Goal: Find specific page/section

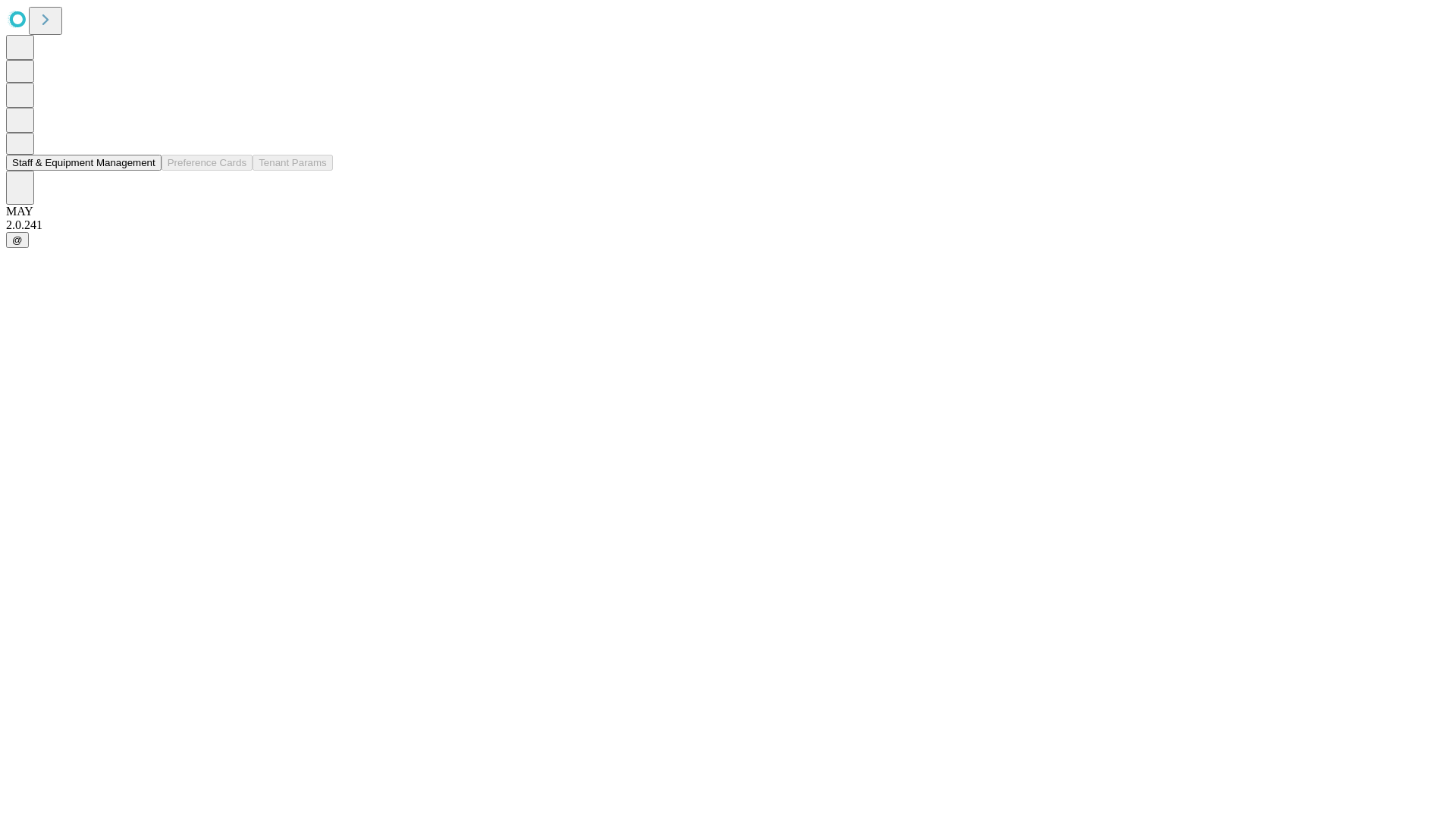
click at [145, 171] on button "Staff & Equipment Management" at bounding box center [83, 162] width 155 height 16
